Goal: Information Seeking & Learning: Learn about a topic

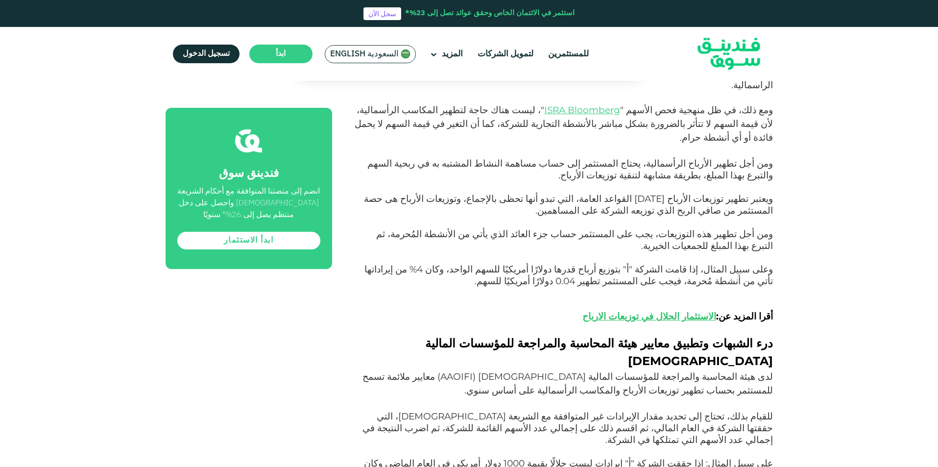
scroll to position [1518, 0]
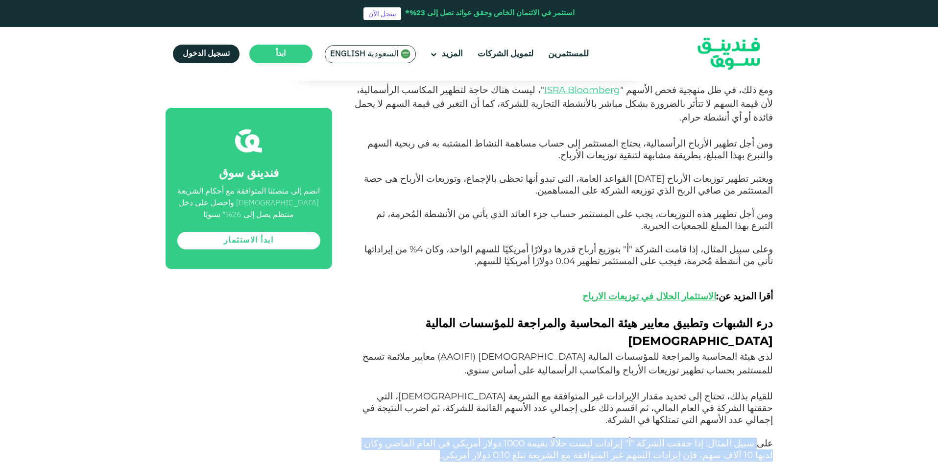
drag, startPoint x: 600, startPoint y: 236, endPoint x: 761, endPoint y: 228, distance: 161.3
click at [761, 438] on p "على سبيل المثال: إذا حققت الشركة "أ" إيرادات ليست حلالًا بقيمة 1000 دولار أمريك…" at bounding box center [563, 455] width 419 height 35
click at [762, 437] on span "على سبيل المثال: إذا حققت الشركة "أ" إيرادات ليست حلالًا بقيمة 1000 دولار أمريك…" at bounding box center [568, 448] width 409 height 23
drag, startPoint x: 734, startPoint y: 226, endPoint x: 591, endPoint y: 241, distance: 143.8
click at [591, 438] on p "على سبيل المثال: إذا حققت الشركة "أ" إيرادات ليست حلالًا بقيمة 1000 دولار أمريك…" at bounding box center [563, 455] width 419 height 35
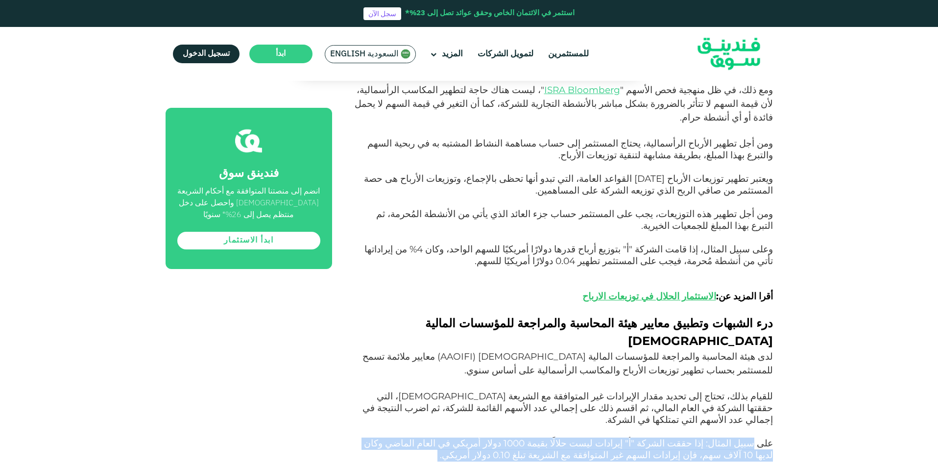
click at [591, 438] on p "على سبيل المثال: إذا حققت الشركة "أ" إيرادات ليست حلالًا بقيمة 1000 دولار أمريك…" at bounding box center [563, 455] width 419 height 35
drag, startPoint x: 591, startPoint y: 238, endPoint x: 588, endPoint y: 215, distance: 23.3
click at [588, 350] on p "لدى هيئة المحاسبة والمراجعة للمؤسسات المالية [DEMOGRAPHIC_DATA] ( AAOIFI ) معاي…" at bounding box center [563, 394] width 419 height 88
drag, startPoint x: 591, startPoint y: 210, endPoint x: 587, endPoint y: 232, distance: 21.9
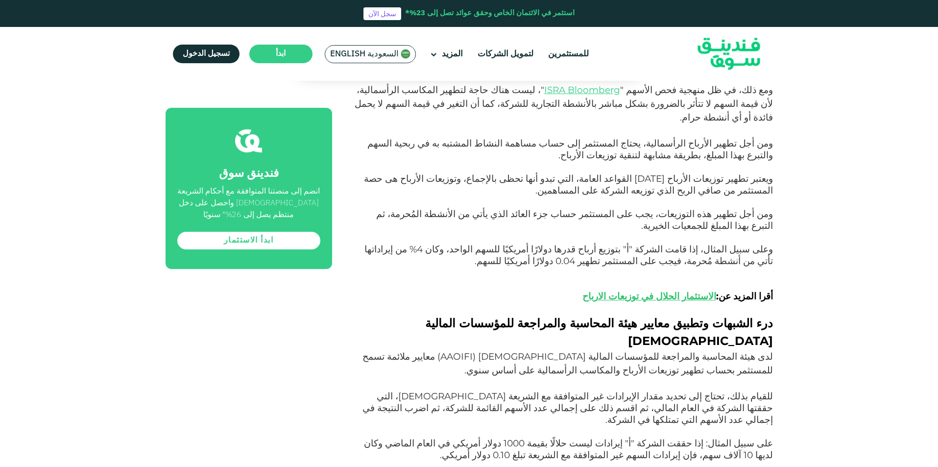
click at [587, 438] on p "على سبيل المثال: إذا حققت الشركة "أ" إيرادات ليست حلالًا بقيمة 1000 دولار أمريك…" at bounding box center [563, 455] width 419 height 35
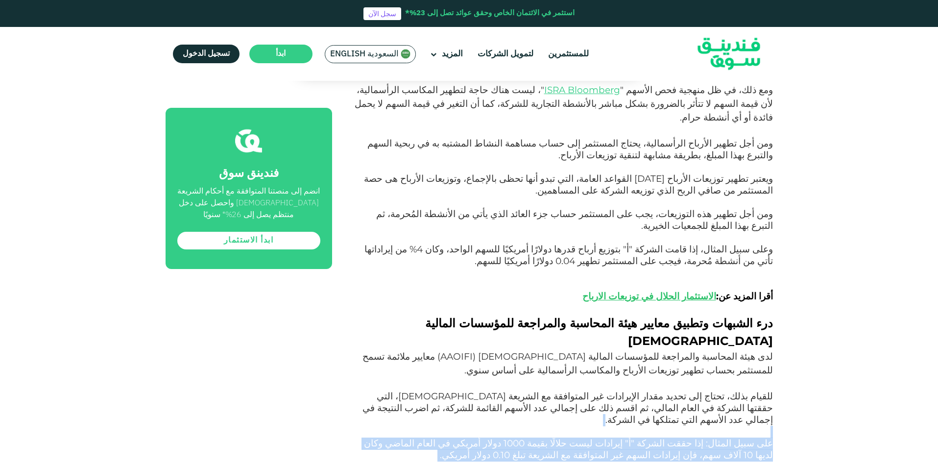
drag, startPoint x: 587, startPoint y: 232, endPoint x: 724, endPoint y: 210, distance: 138.9
click at [724, 350] on p "لدى هيئة المحاسبة والمراجعة للمؤسسات المالية [DEMOGRAPHIC_DATA] ( AAOIFI ) معاي…" at bounding box center [563, 394] width 419 height 88
drag, startPoint x: 728, startPoint y: 210, endPoint x: 573, endPoint y: 235, distance: 156.3
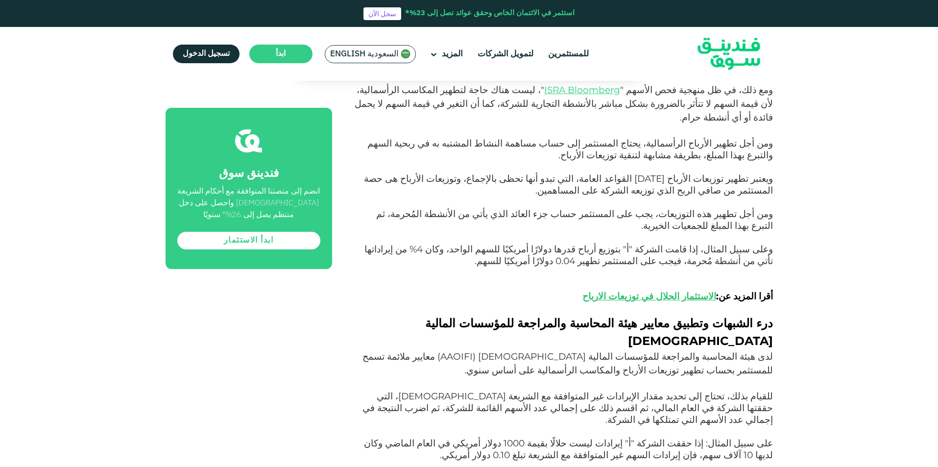
click at [573, 438] on p "على سبيل المثال: إذا حققت الشركة "أ" إيرادات ليست حلالًا بقيمة 1000 دولار أمريك…" at bounding box center [563, 455] width 419 height 35
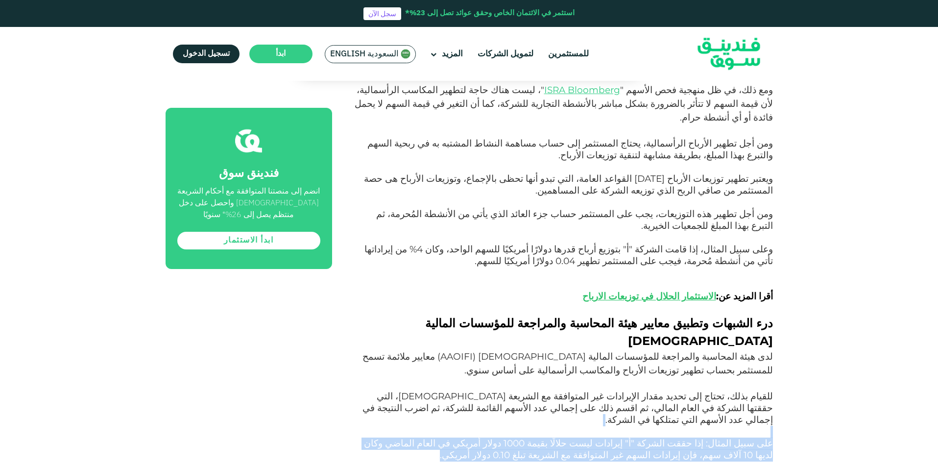
drag, startPoint x: 574, startPoint y: 237, endPoint x: 708, endPoint y: 209, distance: 136.7
click at [708, 350] on p "لدى هيئة المحاسبة والمراجعة للمؤسسات المالية [DEMOGRAPHIC_DATA] ( AAOIFI ) معاي…" at bounding box center [563, 394] width 419 height 88
drag, startPoint x: 718, startPoint y: 283, endPoint x: 660, endPoint y: 226, distance: 81.4
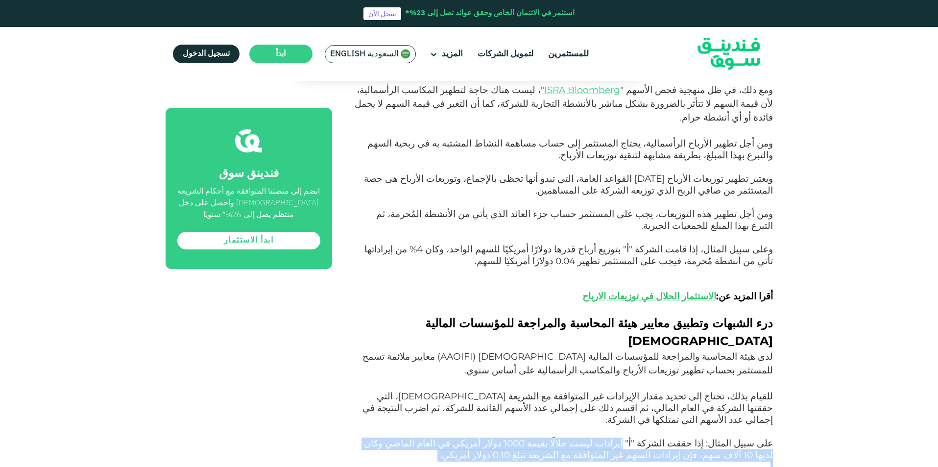
click at [660, 437] on span "على سبيل المثال: إذا حققت الشركة "أ" إيرادات ليست حلالًا بقيمة 1000 دولار أمريك…" at bounding box center [568, 448] width 409 height 23
drag, startPoint x: 660, startPoint y: 214, endPoint x: 634, endPoint y: 274, distance: 64.9
drag, startPoint x: 634, startPoint y: 271, endPoint x: 550, endPoint y: 208, distance: 105.6
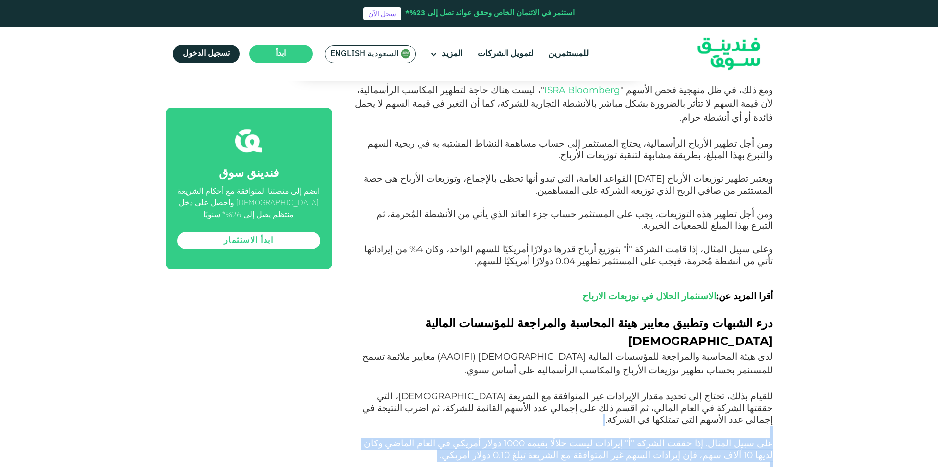
click at [550, 350] on p "لدى هيئة المحاسبة والمراجعة للمؤسسات المالية [DEMOGRAPHIC_DATA] ( AAOIFI ) معاي…" at bounding box center [563, 394] width 419 height 88
drag, startPoint x: 554, startPoint y: 207, endPoint x: 568, endPoint y: 262, distance: 57.7
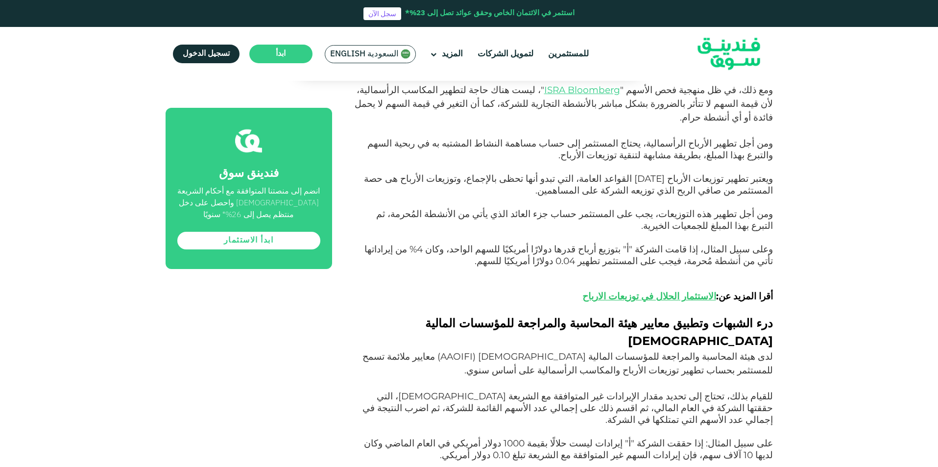
drag, startPoint x: 603, startPoint y: 257, endPoint x: 533, endPoint y: 257, distance: 70.0
drag, startPoint x: 733, startPoint y: 259, endPoint x: 650, endPoint y: 258, distance: 82.8
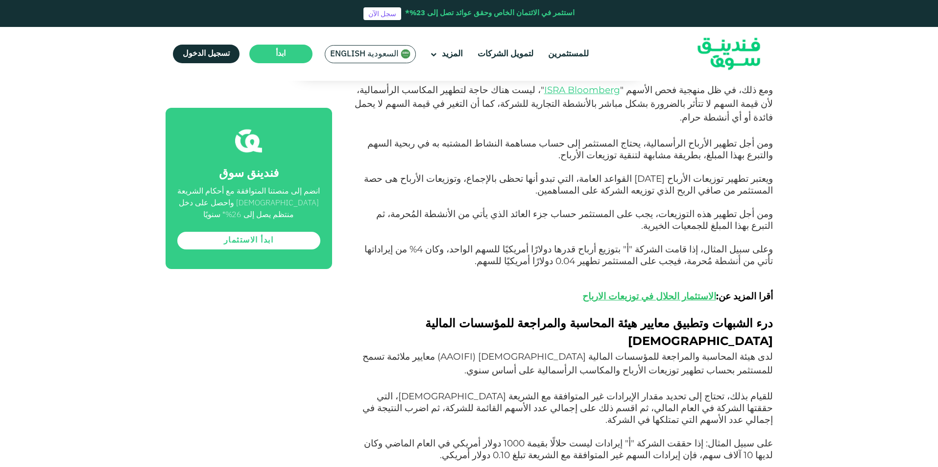
drag, startPoint x: 559, startPoint y: 257, endPoint x: 499, endPoint y: 256, distance: 59.3
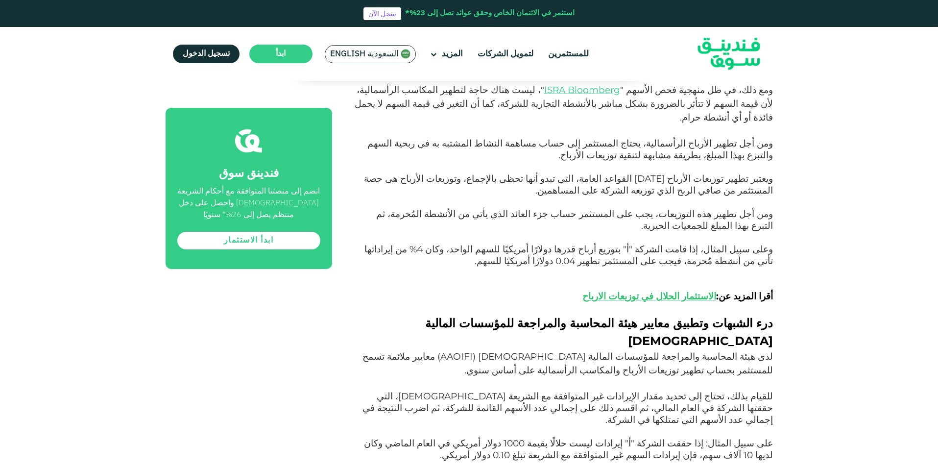
drag, startPoint x: 485, startPoint y: 255, endPoint x: 444, endPoint y: 255, distance: 41.1
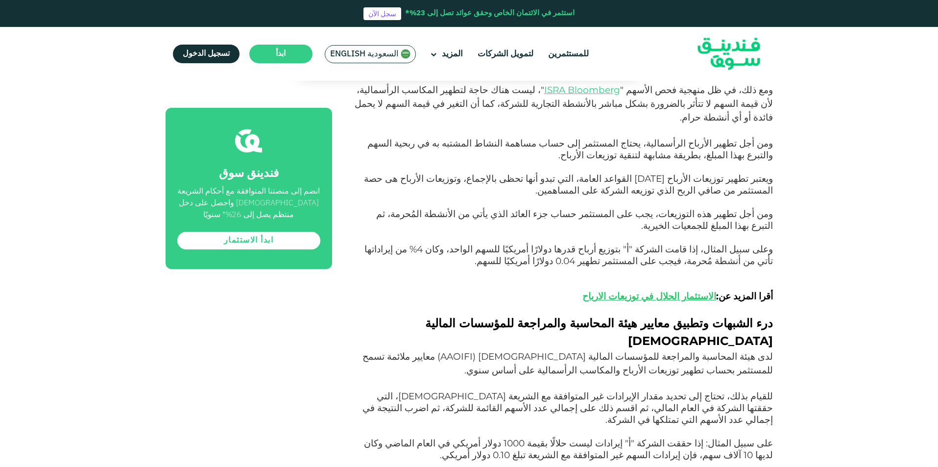
drag, startPoint x: 468, startPoint y: 225, endPoint x: 393, endPoint y: 224, distance: 74.9
click at [393, 437] on span "على سبيل المثال: إذا حققت الشركة "أ" إيرادات ليست حلالًا بقيمة 1000 دولار أمريك…" at bounding box center [568, 448] width 409 height 23
drag, startPoint x: 390, startPoint y: 223, endPoint x: 381, endPoint y: 223, distance: 8.8
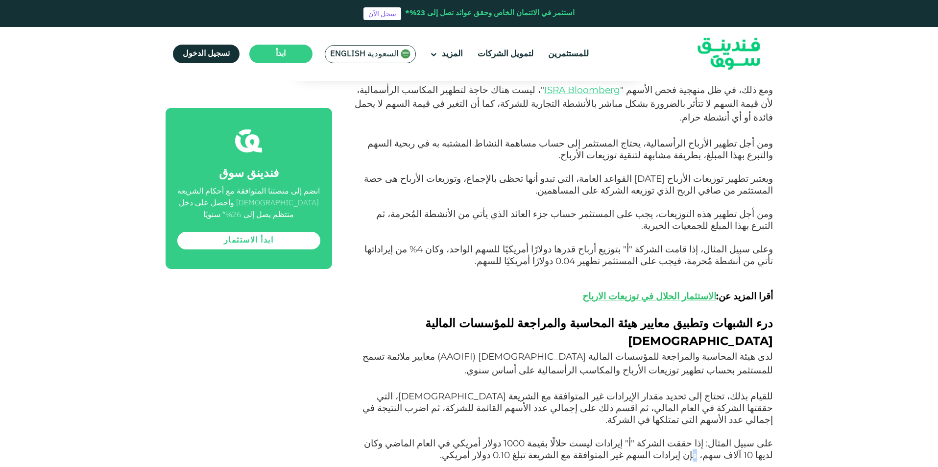
click at [384, 437] on span "على سبيل المثال: إذا حققت الشركة "أ" إيرادات ليست حلالًا بقيمة 1000 دولار أمريك…" at bounding box center [568, 448] width 409 height 23
click at [696, 437] on span "على سبيل المثال: إذا حققت الشركة "أ" إيرادات ليست حلالًا بقيمة 1000 دولار أمريك…" at bounding box center [568, 448] width 409 height 23
drag, startPoint x: 714, startPoint y: 232, endPoint x: 593, endPoint y: 232, distance: 120.5
click at [593, 438] on p "على سبيل المثال: إذا حققت الشركة "أ" إيرادات ليست حلالًا بقيمة 1000 دولار أمريك…" at bounding box center [563, 455] width 419 height 35
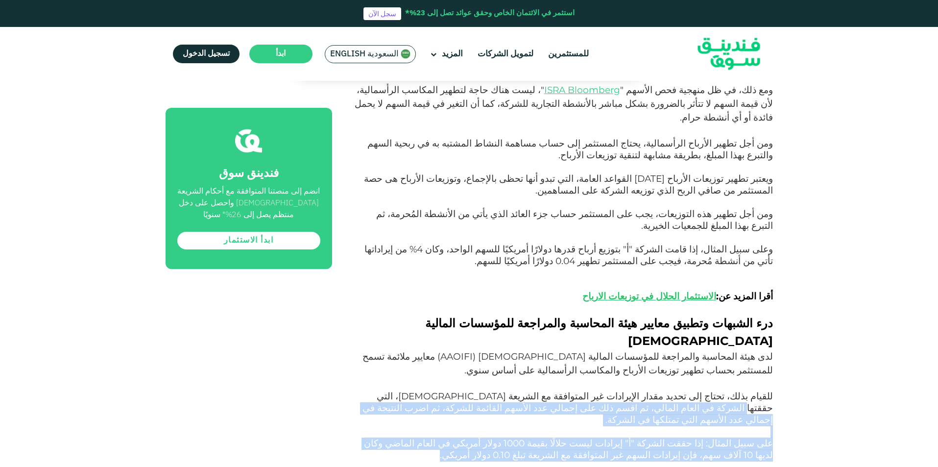
drag, startPoint x: 590, startPoint y: 234, endPoint x: 477, endPoint y: 191, distance: 120.0
click at [477, 390] on span "للقيام بذلك، تحتاج إلى تحديد مقدار الإيرادات غير المتوافقة مع الشريعة [DEMOGRAP…" at bounding box center [567, 407] width 410 height 35
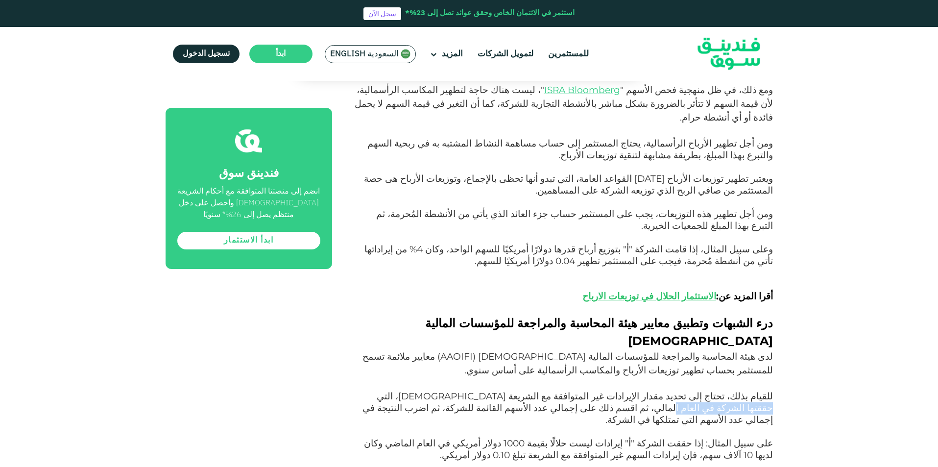
drag, startPoint x: 500, startPoint y: 186, endPoint x: 428, endPoint y: 189, distance: 72.0
click at [428, 390] on span "للقيام بذلك، تحتاج إلى تحديد مقدار الإيرادات غير المتوافقة مع الشريعة [DEMOGRAP…" at bounding box center [567, 407] width 410 height 35
click at [434, 390] on span "للقيام بذلك، تحتاج إلى تحديد مقدار الإيرادات غير المتوافقة مع الشريعة [DEMOGRAP…" at bounding box center [567, 407] width 410 height 35
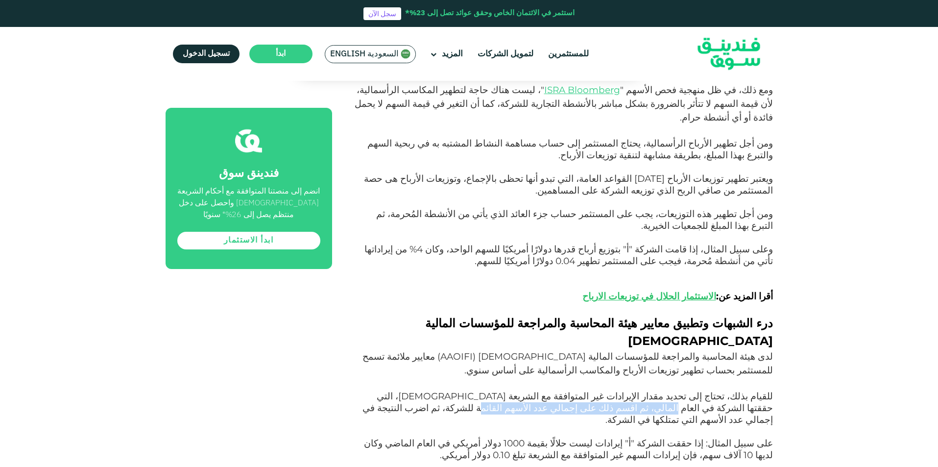
drag, startPoint x: 431, startPoint y: 185, endPoint x: 694, endPoint y: 204, distance: 263.6
click at [694, 390] on span "للقيام بذلك، تحتاج إلى تحديد مقدار الإيرادات غير المتوافقة مع الشريعة [DEMOGRAP…" at bounding box center [567, 407] width 410 height 35
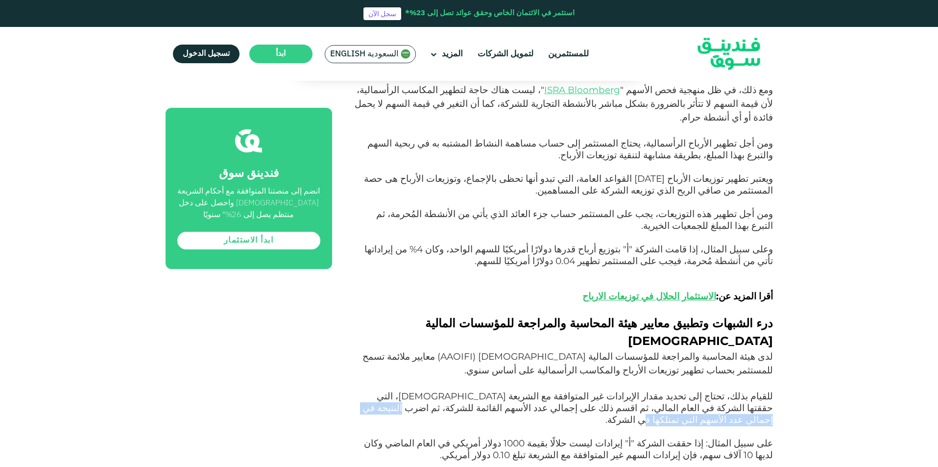
drag, startPoint x: 638, startPoint y: 199, endPoint x: 497, endPoint y: 199, distance: 140.5
click at [497, 350] on p "لدى هيئة المحاسبة والمراجعة للمؤسسات المالية [DEMOGRAPHIC_DATA] ( AAOIFI ) معاي…" at bounding box center [563, 394] width 419 height 88
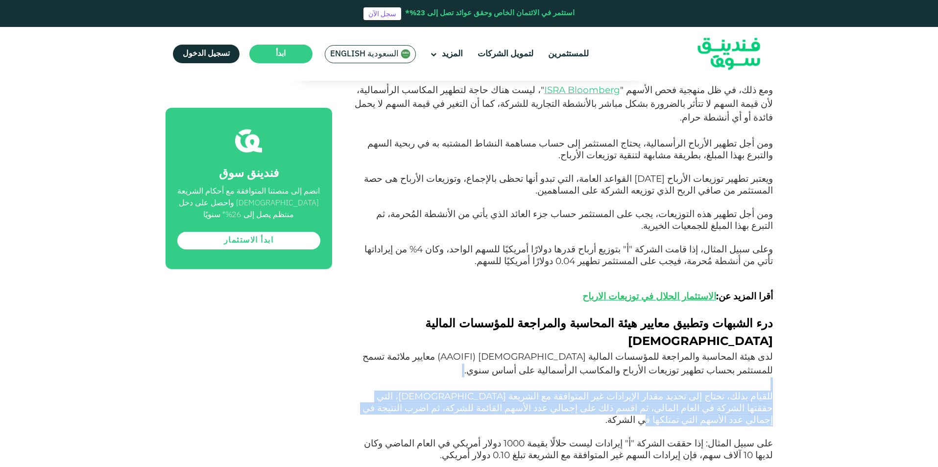
drag, startPoint x: 495, startPoint y: 199, endPoint x: 578, endPoint y: 174, distance: 86.9
click at [577, 350] on p "لدى هيئة المحاسبة والمراجعة للمؤسسات المالية [DEMOGRAPHIC_DATA] ( AAOIFI ) معاي…" at bounding box center [563, 394] width 419 height 88
click at [578, 350] on p "لدى هيئة المحاسبة والمراجعة للمؤسسات المالية [DEMOGRAPHIC_DATA] ( AAOIFI ) معاي…" at bounding box center [563, 394] width 419 height 88
drag, startPoint x: 587, startPoint y: 172, endPoint x: 481, endPoint y: 198, distance: 109.0
click at [481, 350] on p "لدى هيئة المحاسبة والمراجعة للمؤسسات المالية [DEMOGRAPHIC_DATA] ( AAOIFI ) معاي…" at bounding box center [563, 394] width 419 height 88
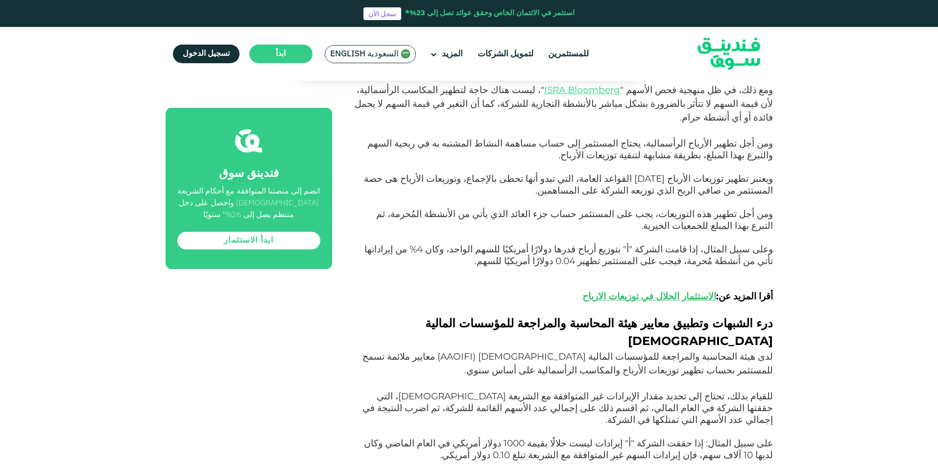
click at [481, 350] on p "لدى هيئة المحاسبة والمراجعة للمؤسسات المالية [DEMOGRAPHIC_DATA] ( AAOIFI ) معاي…" at bounding box center [563, 394] width 419 height 88
drag, startPoint x: 425, startPoint y: 147, endPoint x: 666, endPoint y: 162, distance: 242.3
click at [666, 350] on p "لدى هيئة المحاسبة والمراجعة للمؤسسات المالية [DEMOGRAPHIC_DATA] ( AAOIFI ) معاي…" at bounding box center [563, 394] width 419 height 88
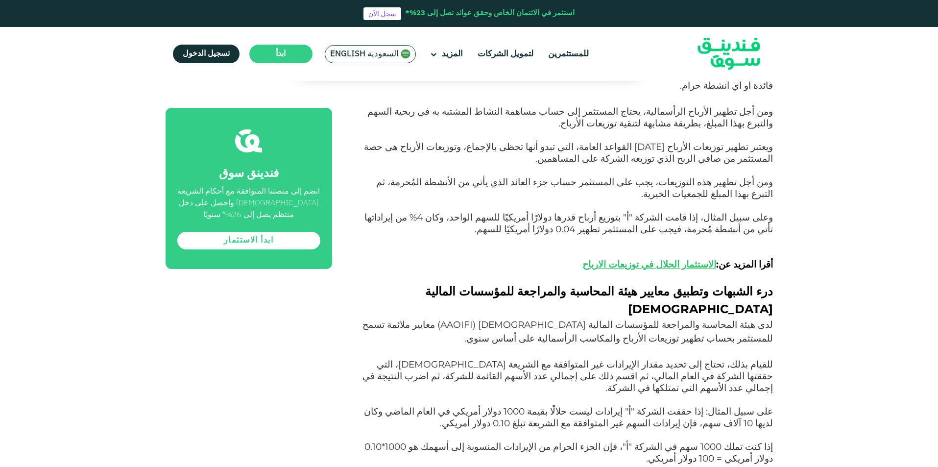
scroll to position [1567, 0]
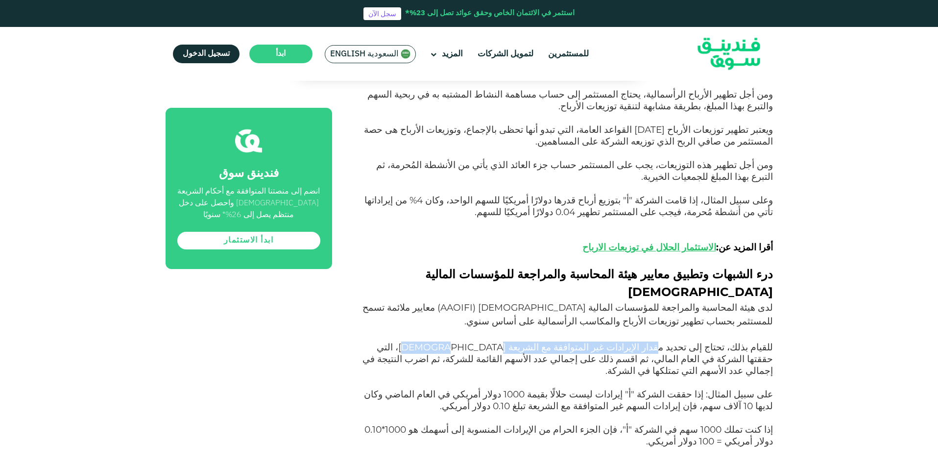
drag, startPoint x: 688, startPoint y: 138, endPoint x: 545, endPoint y: 138, distance: 143.0
click at [545, 341] on span "للقيام بذلك، تحتاج إلى تحديد مقدار الإيرادات غير المتوافقة مع الشريعة [DEMOGRAP…" at bounding box center [567, 358] width 410 height 35
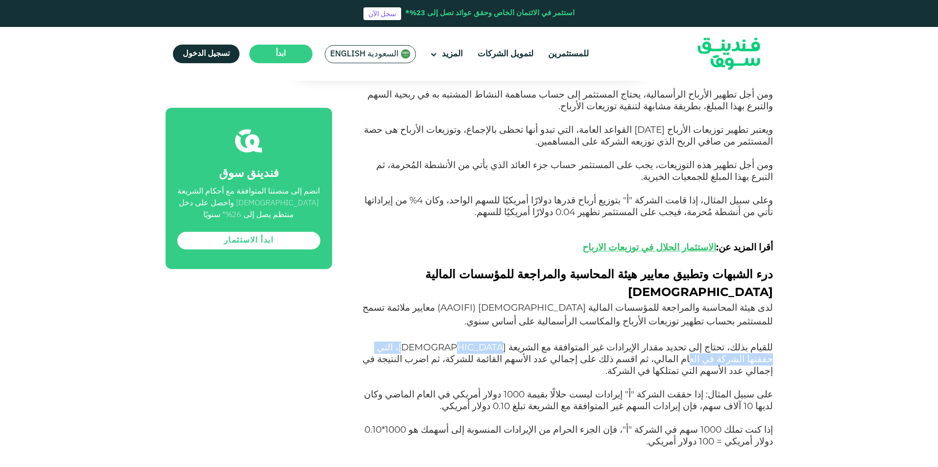
drag, startPoint x: 527, startPoint y: 135, endPoint x: 440, endPoint y: 136, distance: 87.2
click at [440, 341] on span "للقيام بذلك، تحتاج إلى تحديد مقدار الإيرادات غير المتوافقة مع الشريعة [DEMOGRAP…" at bounding box center [567, 358] width 410 height 35
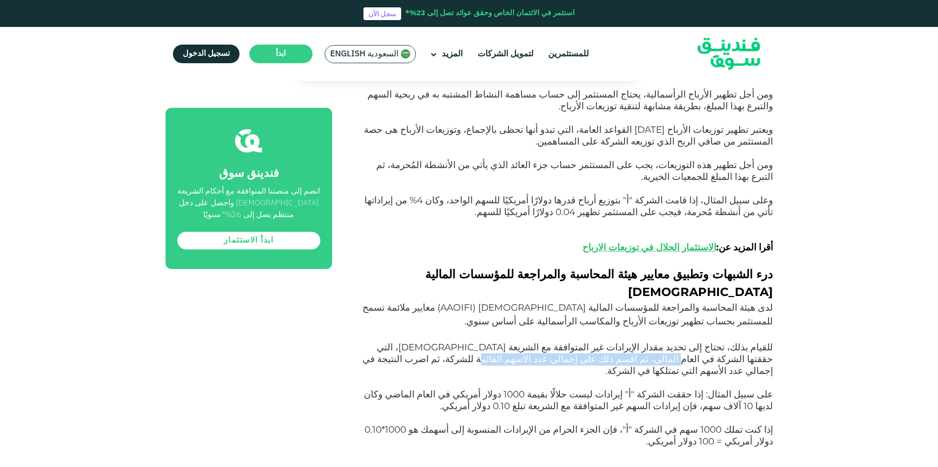
drag, startPoint x: 434, startPoint y: 138, endPoint x: 695, endPoint y: 152, distance: 261.9
click at [695, 341] on span "للقيام بذلك، تحتاج إلى تحديد مقدار الإيرادات غير المتوافقة مع الشريعة [DEMOGRAP…" at bounding box center [567, 358] width 410 height 35
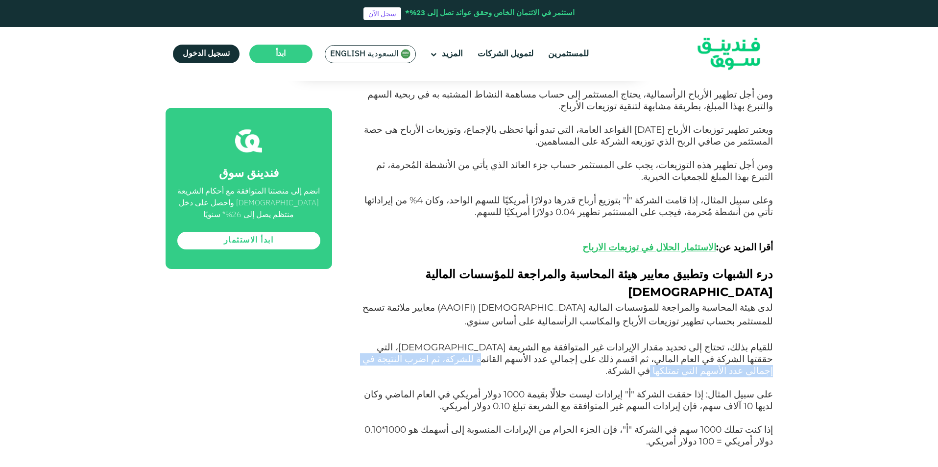
drag, startPoint x: 695, startPoint y: 151, endPoint x: 511, endPoint y: 149, distance: 184.1
click at [511, 341] on span "للقيام بذلك، تحتاج إلى تحديد مقدار الإيرادات غير المتوافقة مع الشريعة [DEMOGRAP…" at bounding box center [567, 358] width 410 height 35
click at [508, 341] on span "للقيام بذلك، تحتاج إلى تحديد مقدار الإيرادات غير المتوافقة مع الشريعة [DEMOGRAP…" at bounding box center [567, 358] width 410 height 35
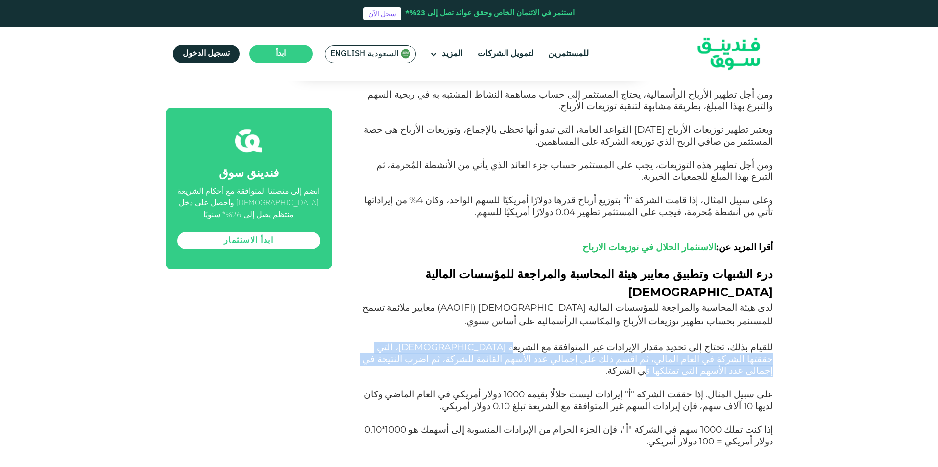
drag, startPoint x: 502, startPoint y: 152, endPoint x: 575, endPoint y: 136, distance: 74.7
click at [575, 301] on p "لدى هيئة المحاسبة والمراجعة للمؤسسات المالية [DEMOGRAPHIC_DATA] ( AAOIFI ) معاي…" at bounding box center [563, 345] width 419 height 88
click at [575, 341] on span "للقيام بذلك، تحتاج إلى تحديد مقدار الإيرادات غير المتوافقة مع الشريعة [DEMOGRAP…" at bounding box center [567, 358] width 410 height 35
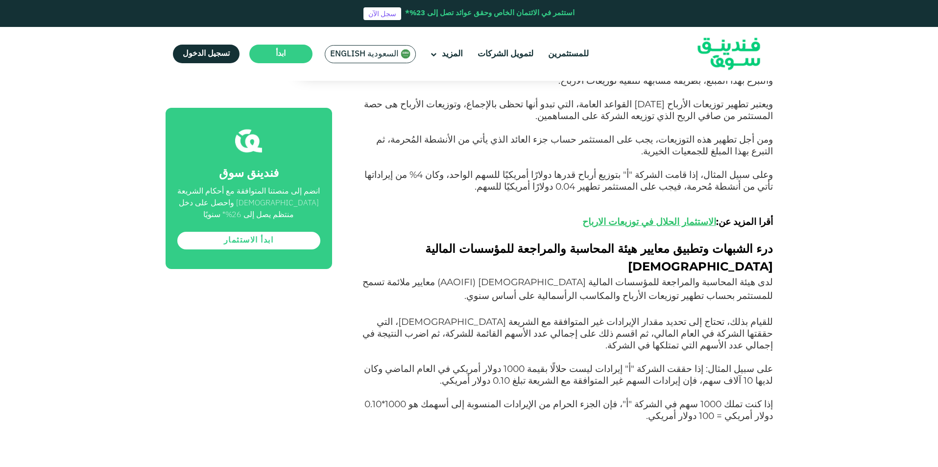
scroll to position [1616, 0]
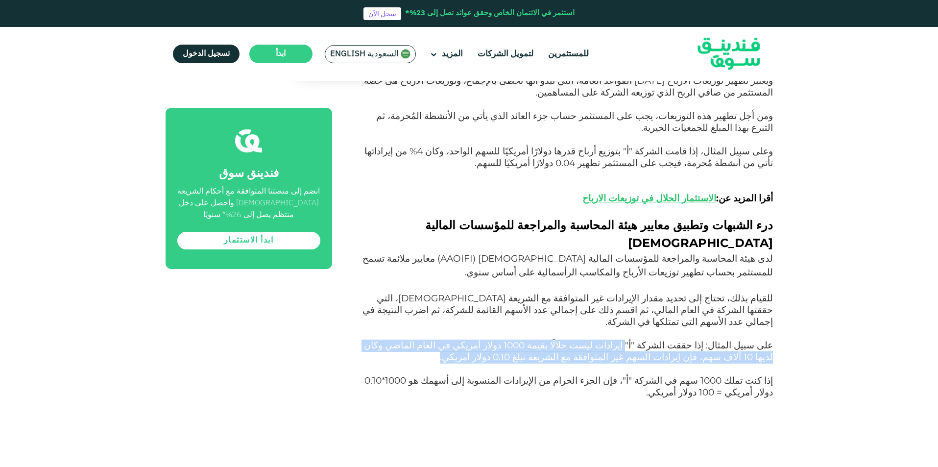
drag, startPoint x: 661, startPoint y: 122, endPoint x: 585, endPoint y: 134, distance: 76.8
click at [585, 340] on p "على سبيل المثال: إذا حققت الشركة "أ" إيرادات ليست حلالًا بقيمة 1000 دولار أمريك…" at bounding box center [563, 357] width 419 height 35
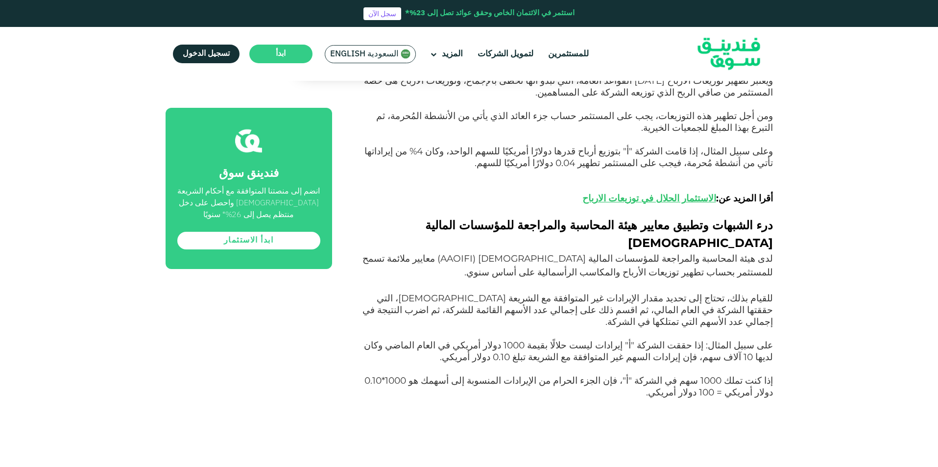
click at [585, 340] on p "على سبيل المثال: إذا حققت الشركة "أ" إيرادات ليست حلالًا بقيمة 1000 دولار أمريك…" at bounding box center [563, 357] width 419 height 35
drag, startPoint x: 471, startPoint y: 125, endPoint x: 400, endPoint y: 124, distance: 70.5
click at [400, 339] on span "على سبيل المثال: إذا حققت الشركة "أ" إيرادات ليست حلالًا بقيمة 1000 دولار أمريك…" at bounding box center [568, 350] width 409 height 23
drag, startPoint x: 389, startPoint y: 120, endPoint x: 389, endPoint y: 133, distance: 12.7
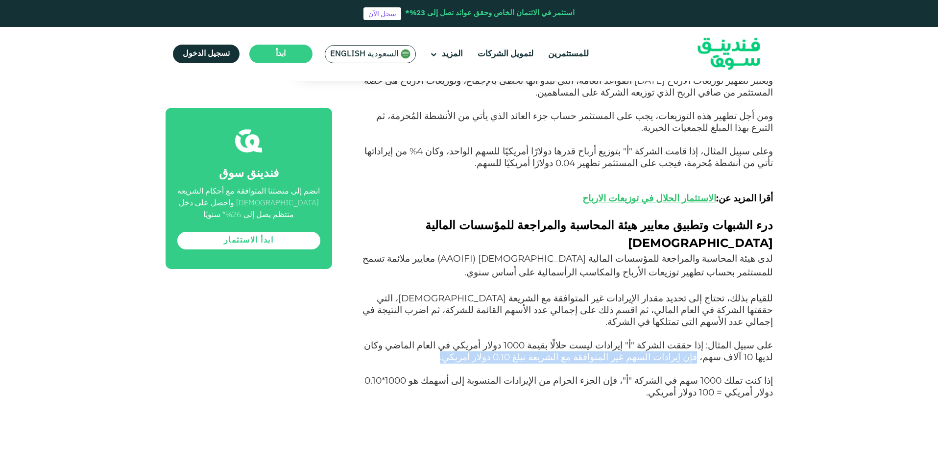
click at [389, 340] on p "على سبيل المثال: إذا حققت الشركة "أ" إيرادات ليست حلالًا بقيمة 1000 دولار أمريك…" at bounding box center [563, 357] width 419 height 35
drag, startPoint x: 545, startPoint y: 134, endPoint x: 735, endPoint y: 130, distance: 190.5
click at [735, 340] on p "على سبيل المثال: إذا حققت الشركة "أ" إيرادات ليست حلالًا بقيمة 1000 دولار أمريك…" at bounding box center [563, 357] width 419 height 35
click at [735, 339] on span "على سبيل المثال: إذا حققت الشركة "أ" إيرادات ليست حلالًا بقيمة 1000 دولار أمريك…" at bounding box center [568, 350] width 409 height 23
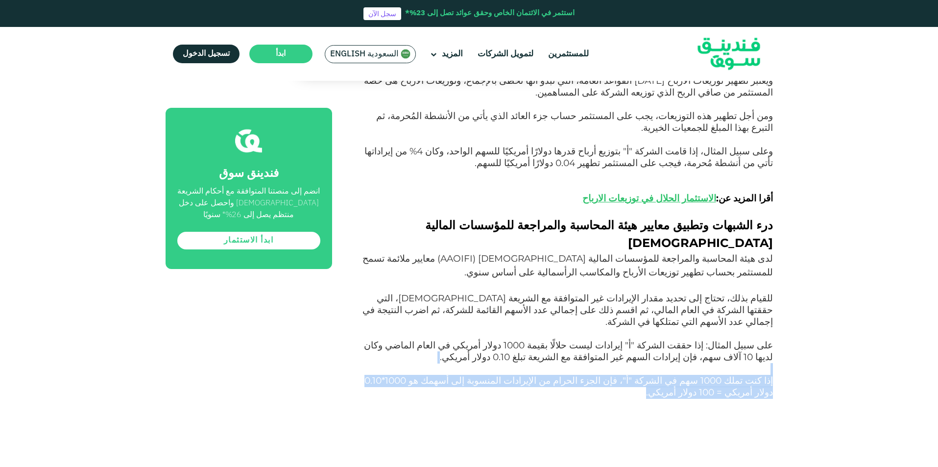
drag, startPoint x: 534, startPoint y: 177, endPoint x: 535, endPoint y: 147, distance: 30.4
click at [535, 340] on p "على سبيل المثال: إذا حققت الشركة "أ" إيرادات ليست حلالًا بقيمة 1000 دولار أمريك…" at bounding box center [563, 357] width 419 height 35
